Goal: Task Accomplishment & Management: Use online tool/utility

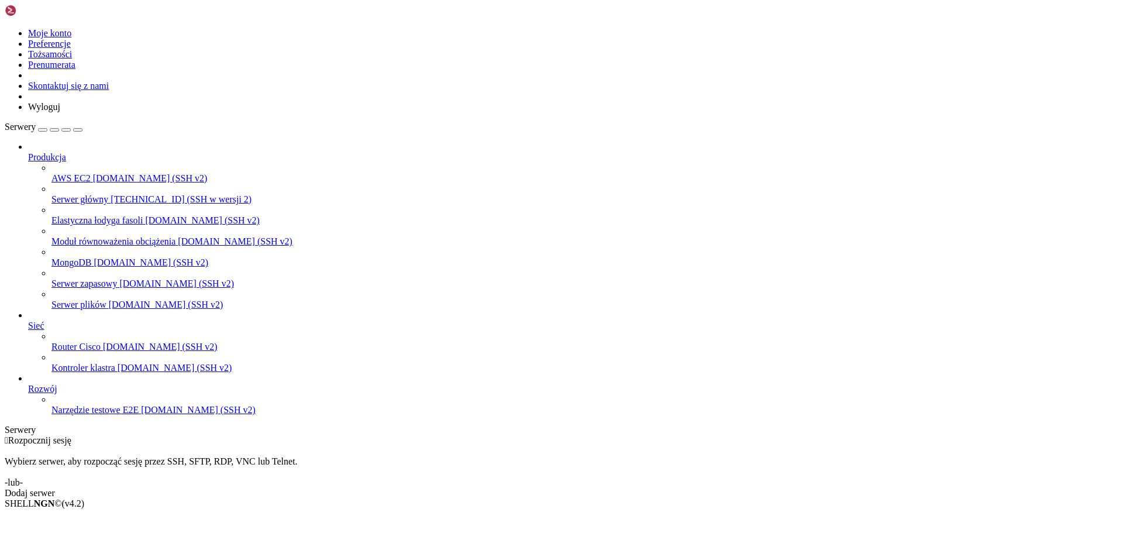
click at [111, 194] on font "[TECHNICAL_ID] (SSH w wersji 2)" at bounding box center [181, 199] width 141 height 10
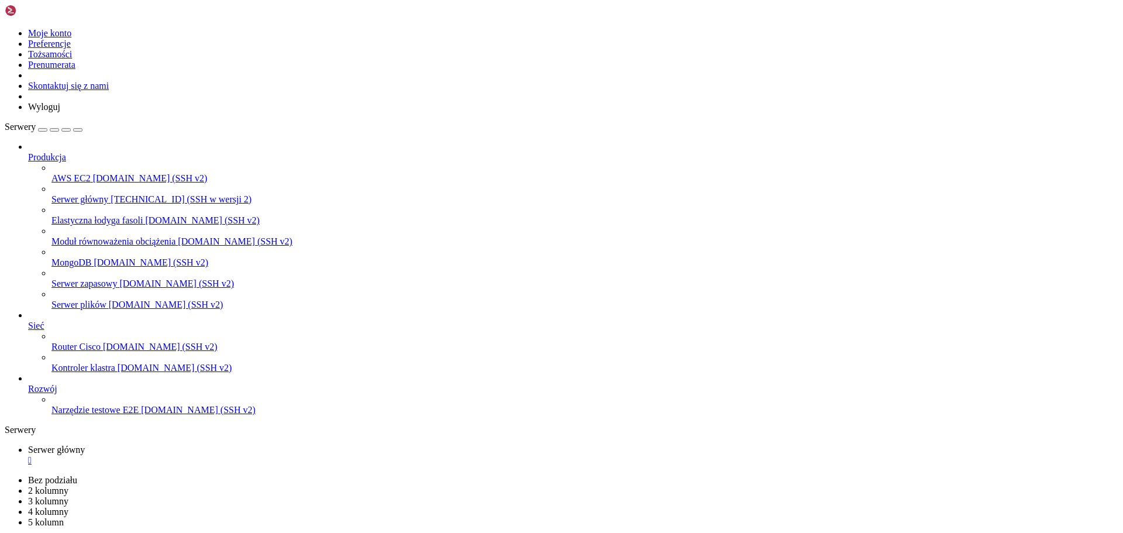
click at [78, 130] on icon "button" at bounding box center [78, 130] width 0 height 0
drag, startPoint x: 568, startPoint y: 49, endPoint x: 567, endPoint y: 9, distance: 40.3
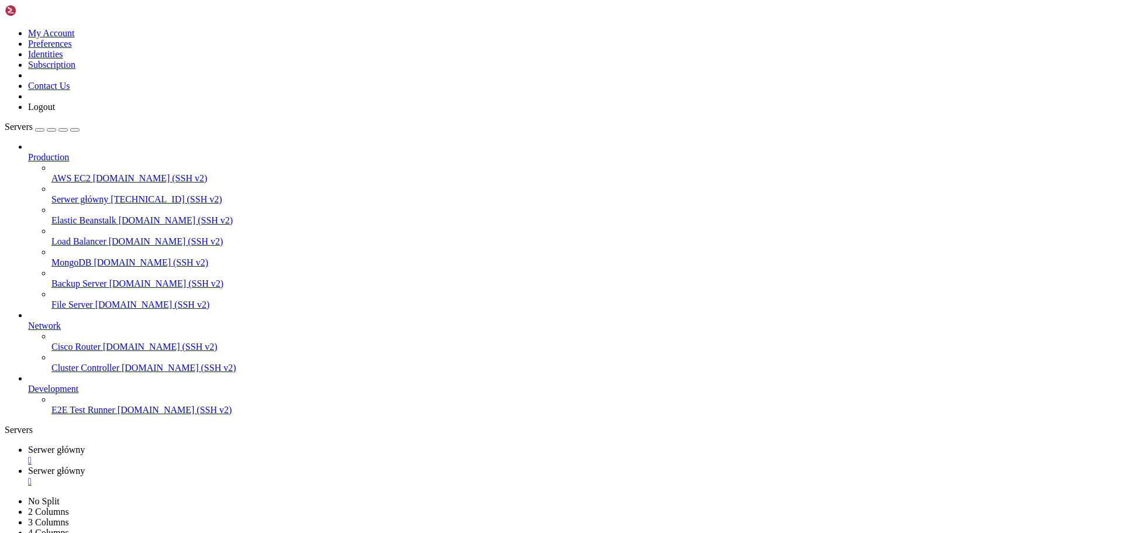
type input "/home/filebit/SYSTEM_DOCS/hosting"
click at [7, 424] on div "Servers" at bounding box center [561, 429] width 1113 height 11
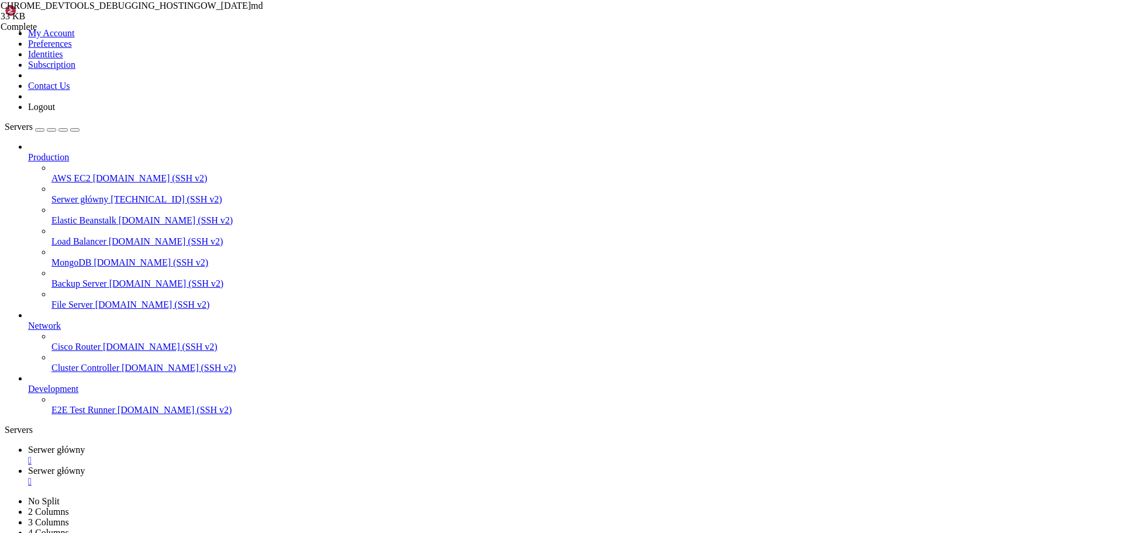
click at [63, 130] on div "button" at bounding box center [63, 130] width 0 height 0
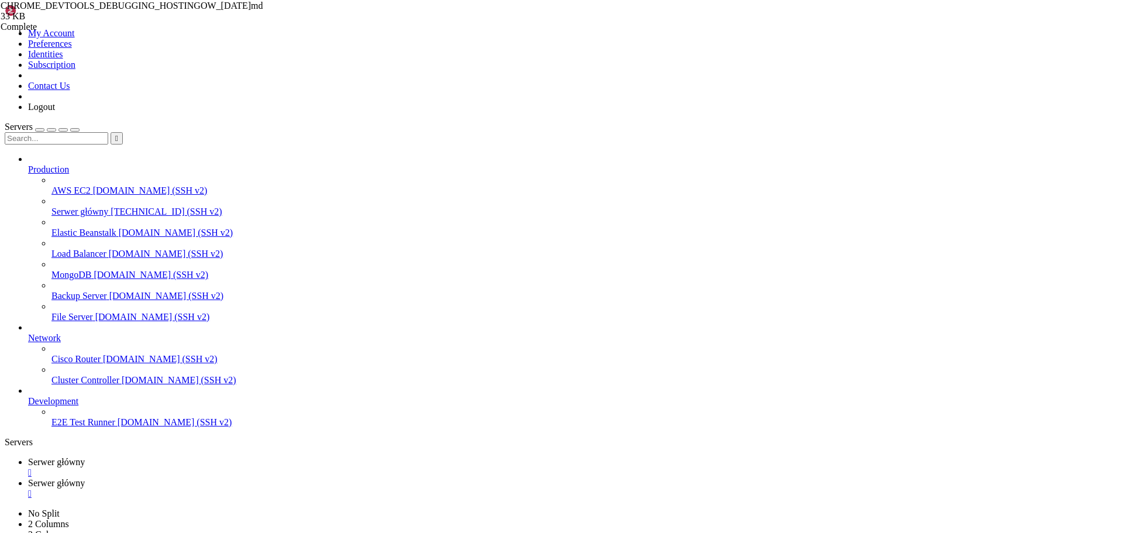
click at [63, 130] on div "button" at bounding box center [63, 130] width 0 height 0
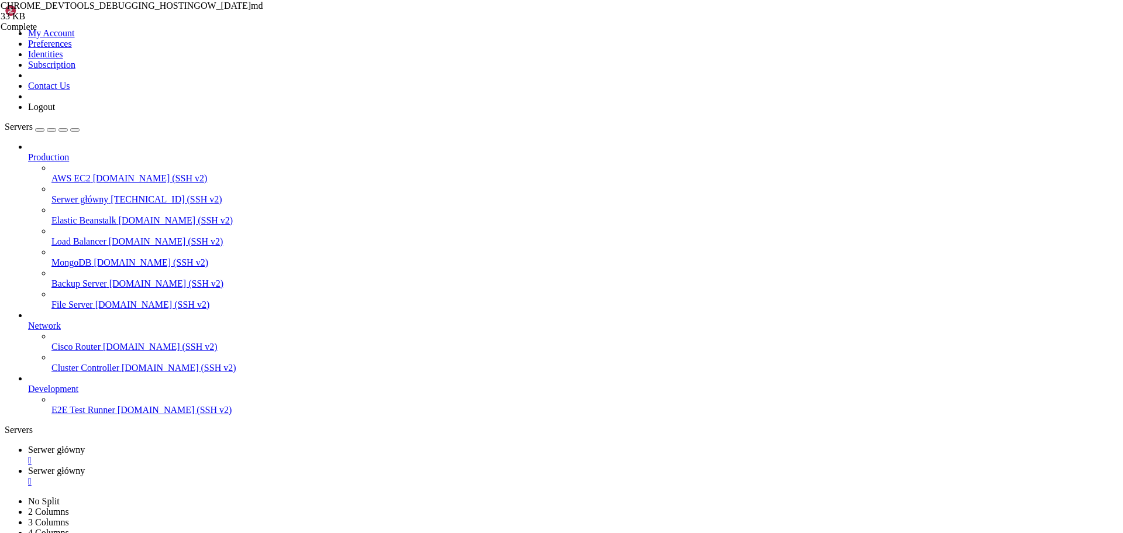
drag, startPoint x: 540, startPoint y: 160, endPoint x: 419, endPoint y: 233, distance: 141.1
click at [118, 32] on div "Complete" at bounding box center [59, 27] width 117 height 11
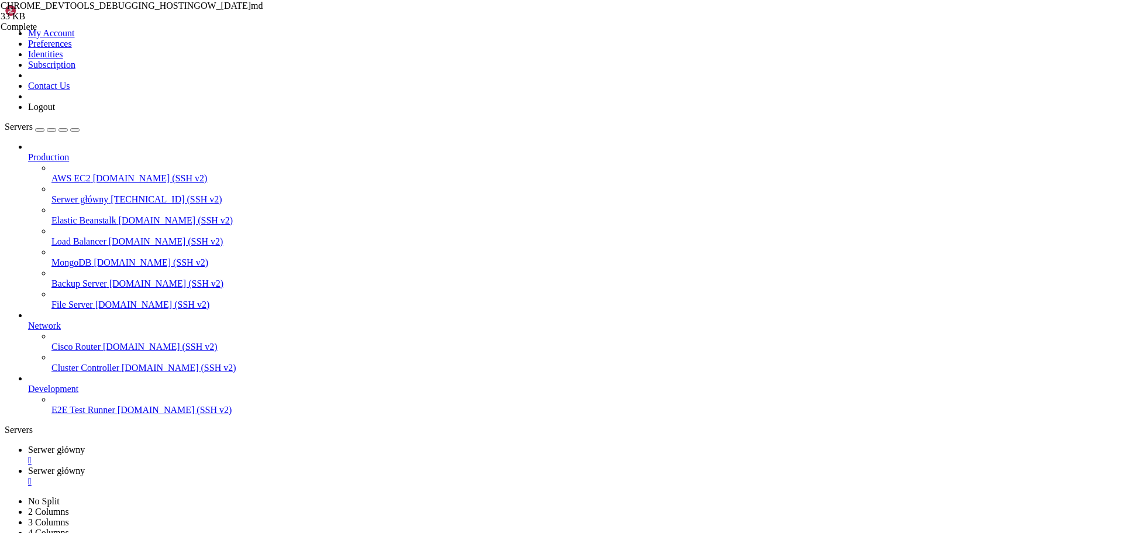
click at [263, 11] on span "CHROME_DEVTOOLS_DEBUGGING_HOSTINGOW_[DATE]md" at bounding box center [132, 6] width 263 height 10
click at [1045, 129] on div "CHROME_DEVTOOLS_DEBUGGING_HOSTINGOW_[DATE]md 33 KB Complete" at bounding box center [561, 266] width 1123 height 533
click at [85, 444] on span "Serwer główny" at bounding box center [56, 449] width 57 height 10
click at [85, 465] on span "Serwer główny" at bounding box center [56, 470] width 57 height 10
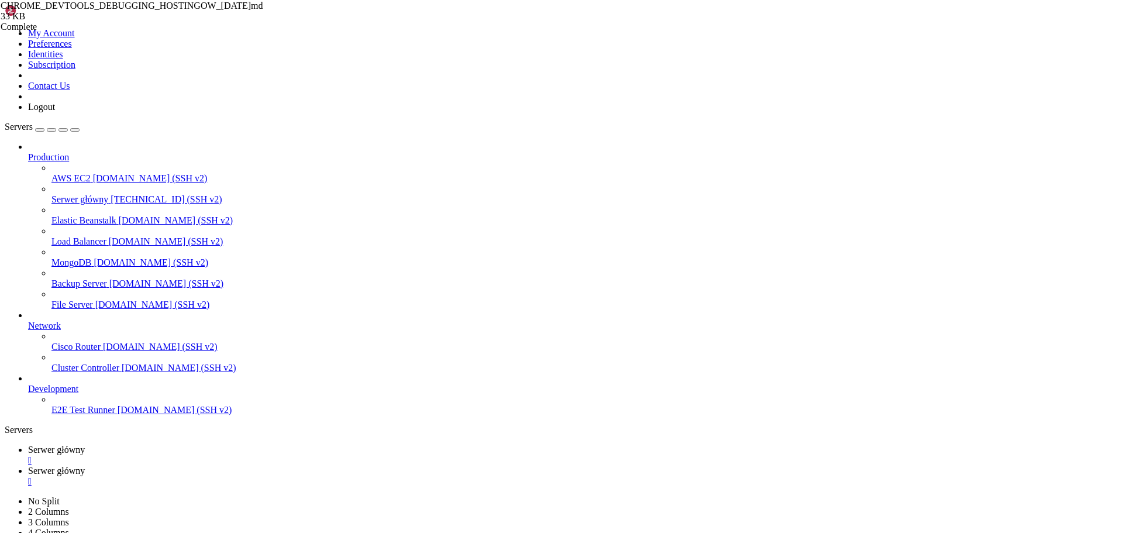
click at [5, 28] on icon at bounding box center [5, 28] width 0 height 0
click at [85, 444] on span "Serwer główny" at bounding box center [56, 449] width 57 height 10
click at [85, 465] on span "Serwer główny" at bounding box center [56, 470] width 57 height 10
click at [5, 28] on icon at bounding box center [5, 28] width 0 height 0
click at [72, 49] on link "Preferences" at bounding box center [50, 44] width 44 height 10
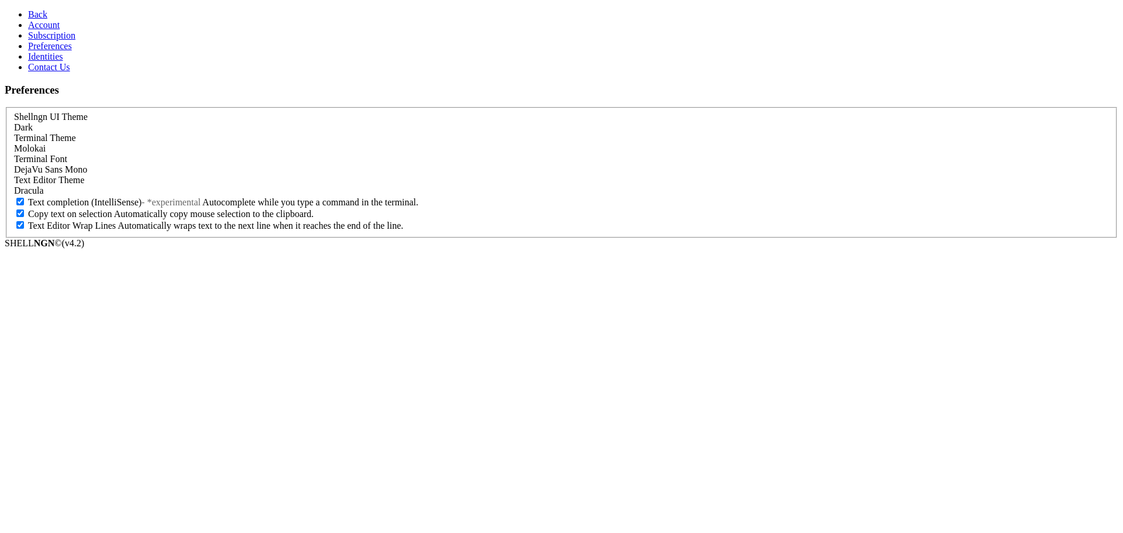
click at [63, 61] on link "Identities" at bounding box center [45, 56] width 35 height 10
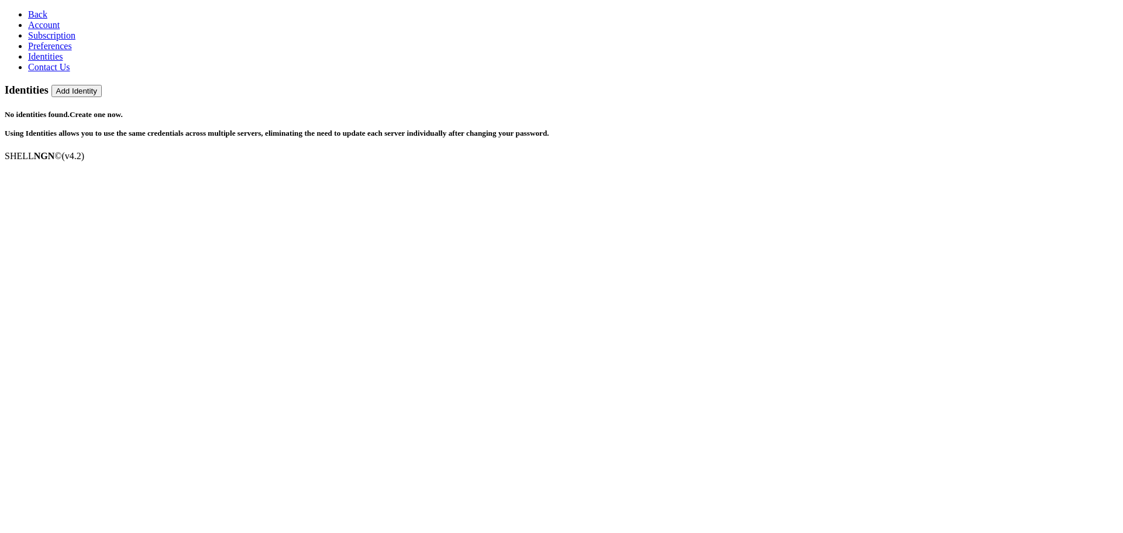
click at [60, 51] on span "Preferences" at bounding box center [50, 46] width 44 height 10
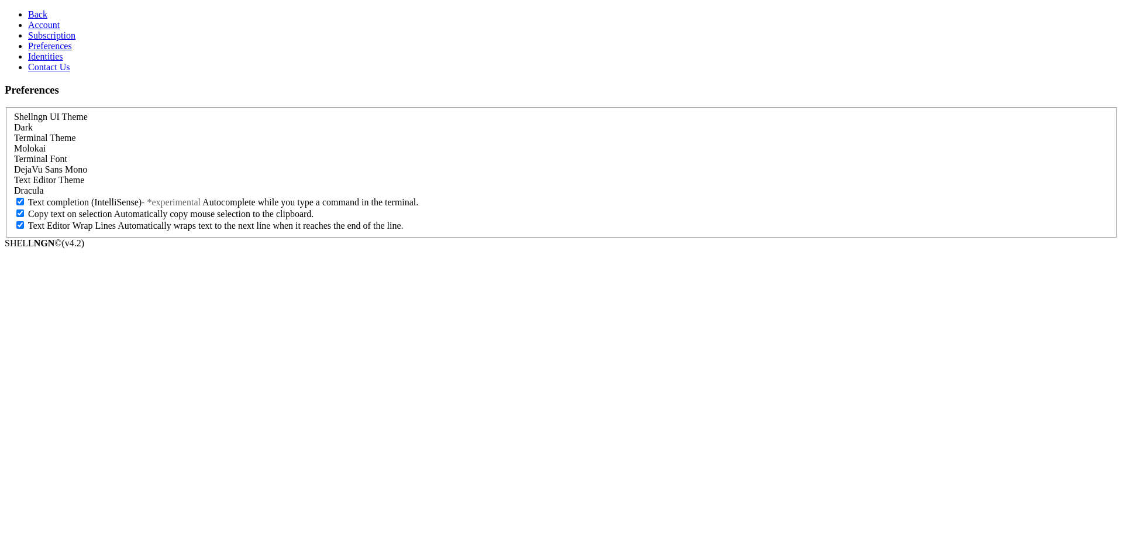
click at [37, 18] on link "Back" at bounding box center [37, 14] width 19 height 10
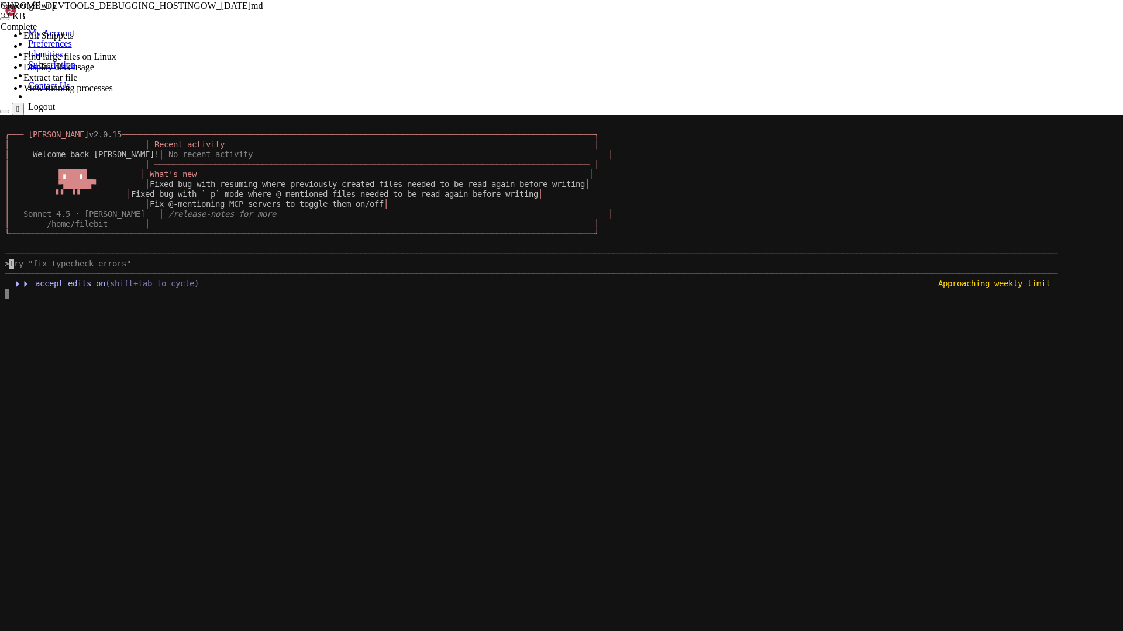
click at [553, 332] on x-row at bounding box center [561, 334] width 1112 height 10
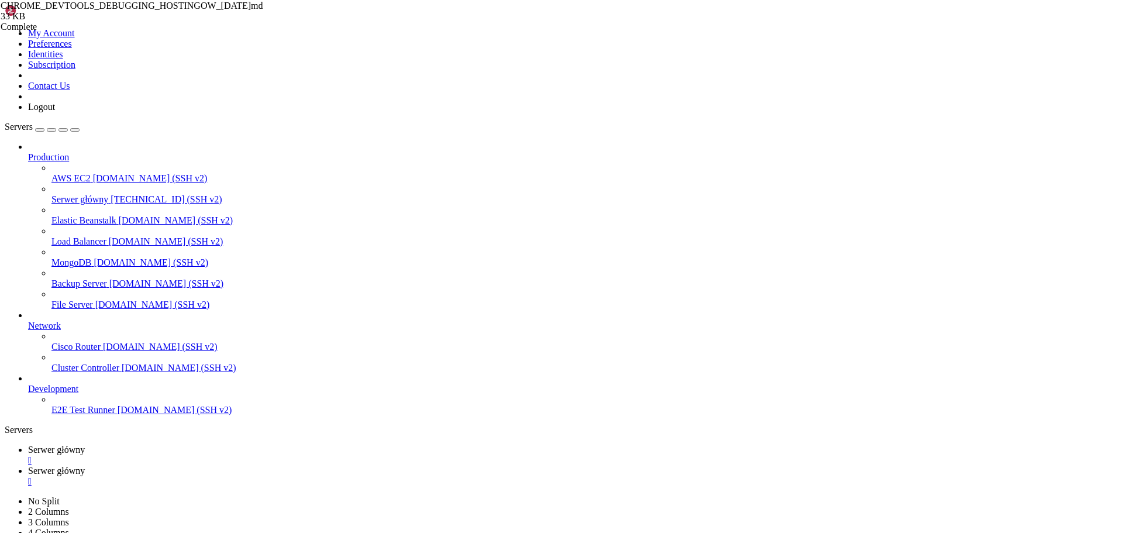
click at [85, 465] on span "Serwer główny" at bounding box center [56, 470] width 57 height 10
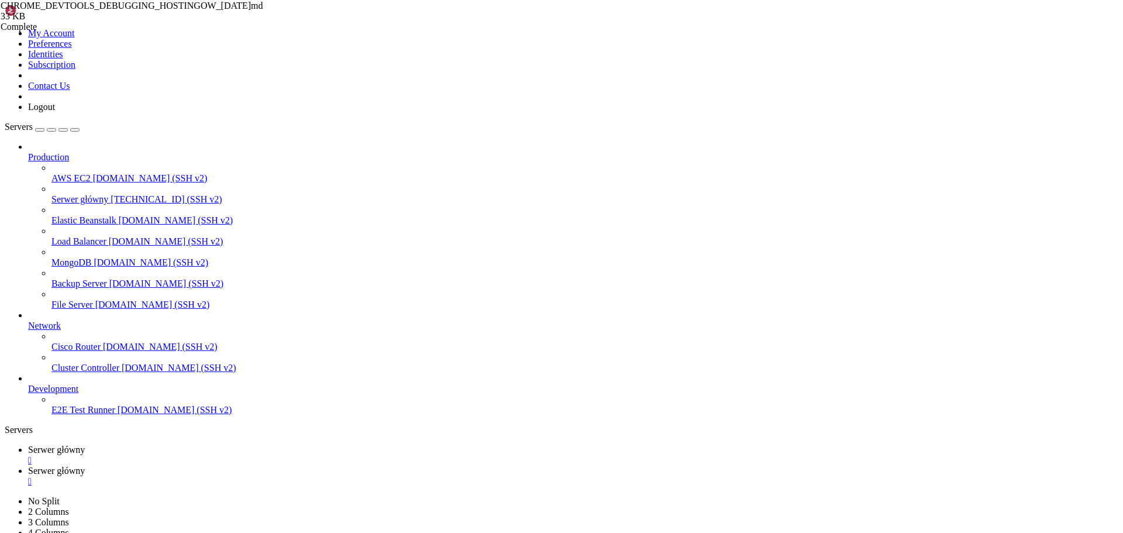
click at [5, 496] on icon at bounding box center [5, 496] width 0 height 0
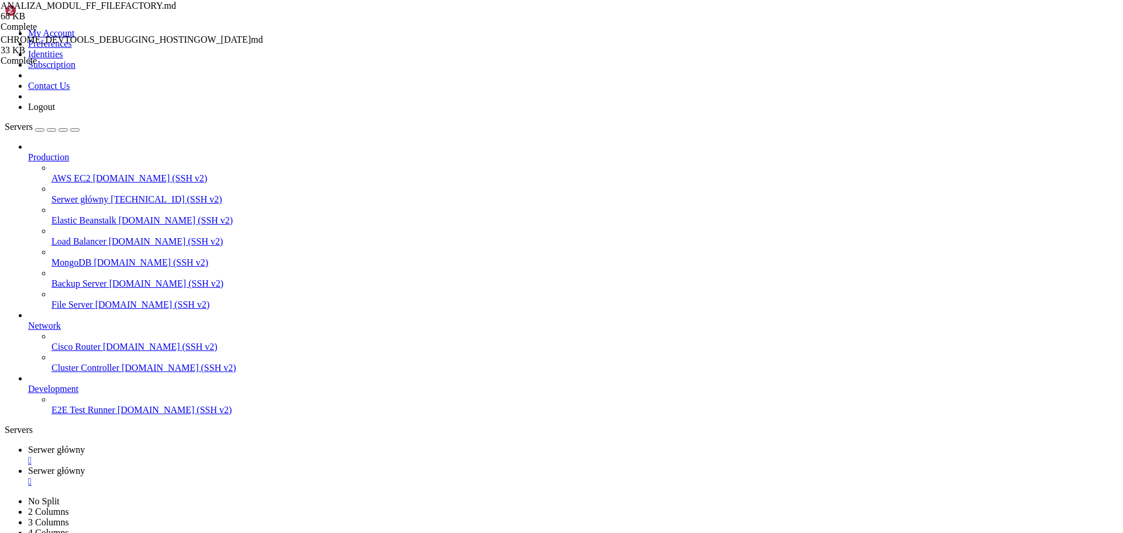
click at [85, 444] on span "Serwer główny" at bounding box center [56, 449] width 57 height 10
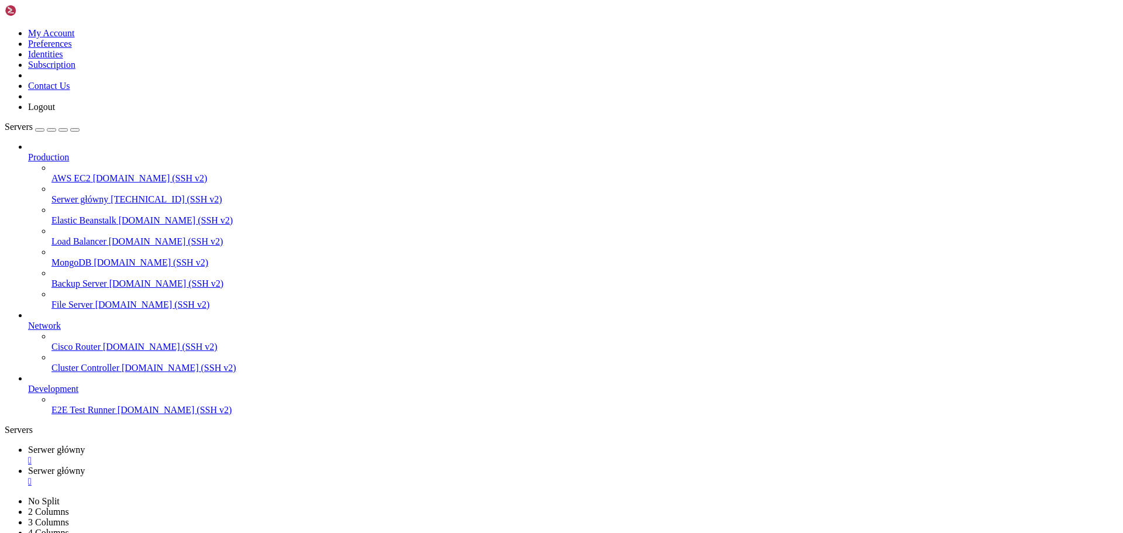
click at [75, 130] on icon "button" at bounding box center [75, 130] width 0 height 0
drag, startPoint x: -12, startPoint y: 980, endPoint x: 8, endPoint y: 975, distance: 20.4
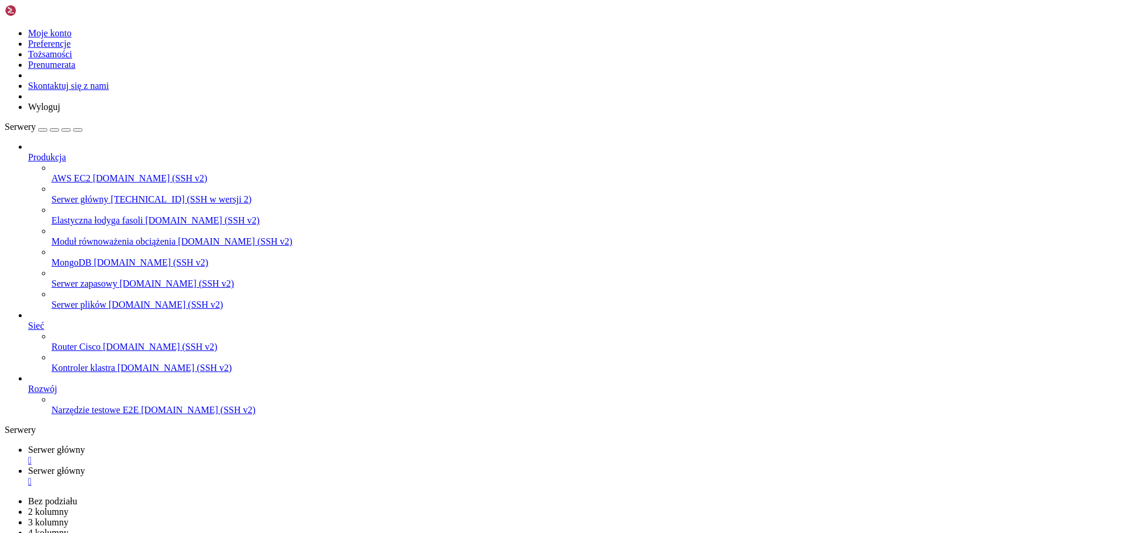
drag, startPoint x: 9, startPoint y: 878, endPoint x: 322, endPoint y: 978, distance: 327.8
copy div "Current session ███████ 14% used Resets 12:59am ([GEOGRAPHIC_DATA]/[GEOGRAPHIC_…"
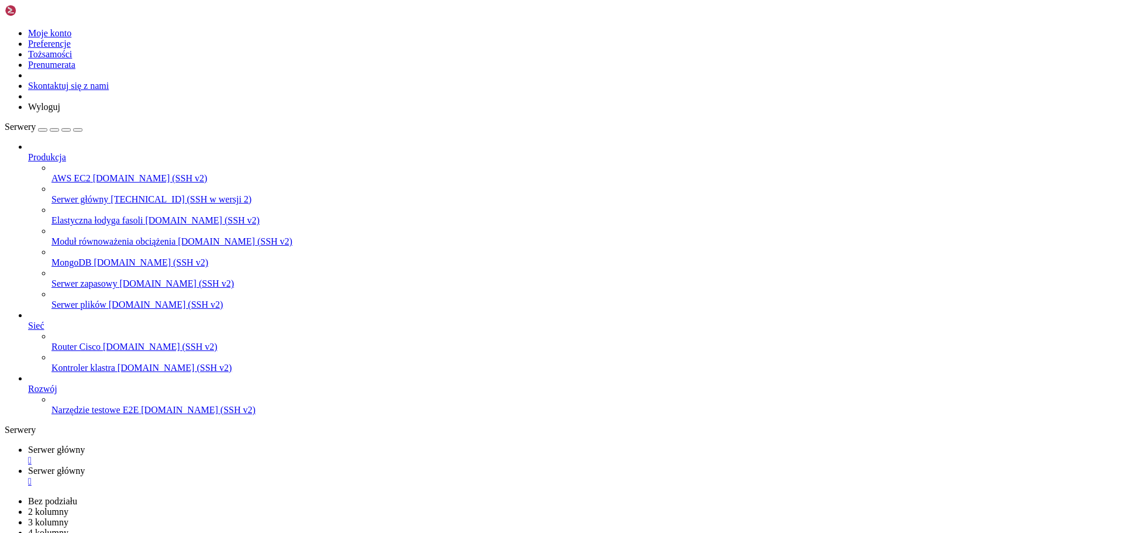
click at [85, 465] on font "Serwer główny" at bounding box center [56, 470] width 57 height 10
click at [58, 444] on font "Serwer główny" at bounding box center [56, 449] width 57 height 10
